Goal: Complete application form

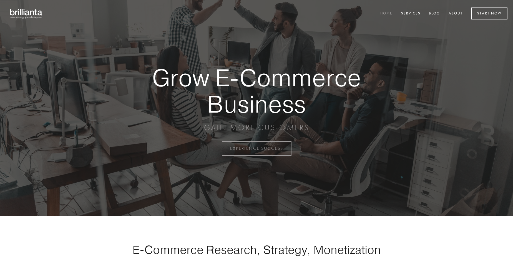
scroll to position [1456, 0]
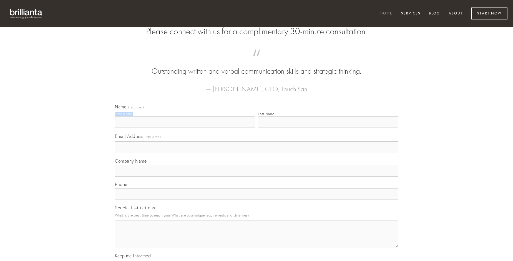
type input "[PERSON_NAME]"
click at [328, 128] on input "Last Name" at bounding box center [328, 122] width 140 height 12
type input "[PERSON_NAME]"
click at [257, 153] on input "Email Address (required)" at bounding box center [256, 147] width 283 height 12
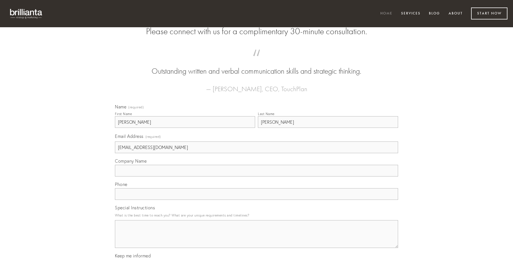
type input "[EMAIL_ADDRESS][DOMAIN_NAME]"
click at [257, 176] on input "Company Name" at bounding box center [256, 171] width 283 height 12
type input "fugiat"
click at [257, 200] on input "text" at bounding box center [256, 194] width 283 height 12
click at [257, 239] on textarea "Special Instructions" at bounding box center [256, 234] width 283 height 28
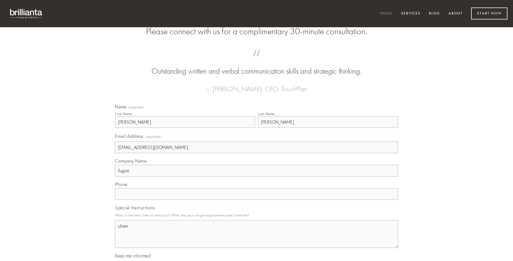
type textarea "ullam"
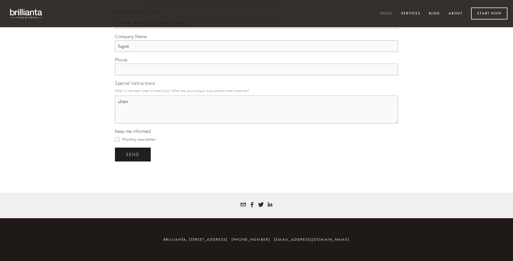
click at [133, 154] on span "send" at bounding box center [133, 154] width 14 height 5
